Goal: Information Seeking & Learning: Learn about a topic

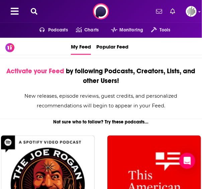
click at [35, 11] on icon at bounding box center [34, 11] width 7 height 7
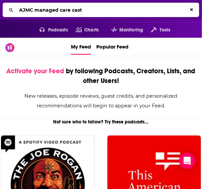
type input "AJMC managed care cast"
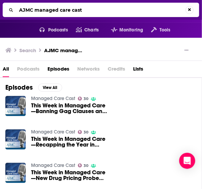
click at [44, 96] on link "Managed Care Cast" at bounding box center [53, 98] width 44 height 6
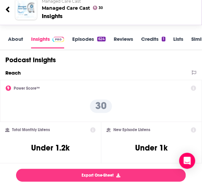
scroll to position [75, 0]
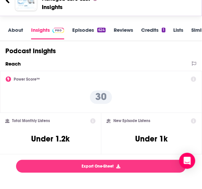
drag, startPoint x: 58, startPoint y: 139, endPoint x: 87, endPoint y: 137, distance: 29.4
click at [87, 137] on div "Total Monthly Listens Under 1.2k" at bounding box center [50, 133] width 90 height 31
click at [95, 121] on icon at bounding box center [92, 120] width 5 height 5
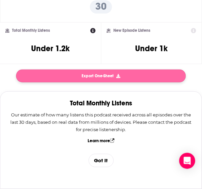
scroll to position [0, 0]
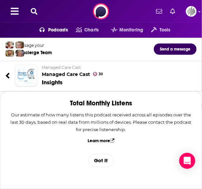
click at [33, 15] on div "Podcasts Charts Monitoring Tools For Business For Podcasters More" at bounding box center [101, 11] width 202 height 23
click at [33, 7] on div "Podcasts Charts Monitoring Tools For Business For Podcasters More" at bounding box center [101, 11] width 202 height 23
click at [33, 8] on icon at bounding box center [34, 11] width 7 height 7
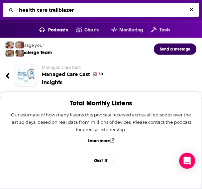
type input "health care trailblazers"
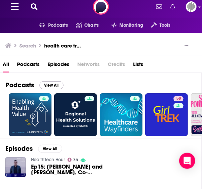
scroll to position [5, 0]
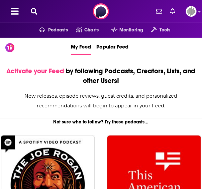
click at [34, 14] on icon at bounding box center [34, 11] width 7 height 7
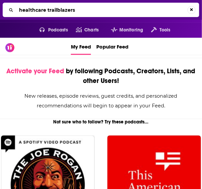
type input "healthcare trailblazers"
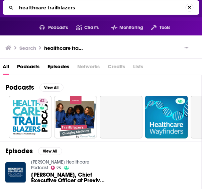
scroll to position [3, 0]
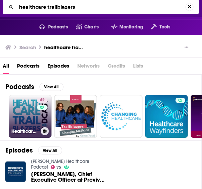
click at [20, 114] on link "42 Healthcare Trailblazers" at bounding box center [30, 116] width 43 height 43
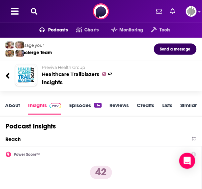
click at [38, 14] on button at bounding box center [34, 12] width 11 height 8
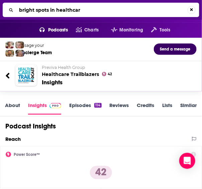
type input "bright spots in healthcare"
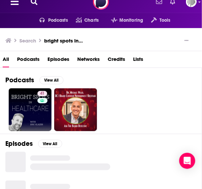
scroll to position [11, 0]
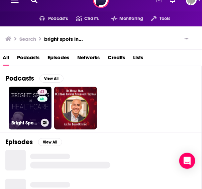
click at [17, 119] on div "Bright Spots in Healthcare" at bounding box center [29, 123] width 37 height 8
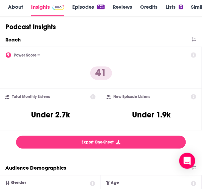
scroll to position [113, 0]
